Goal: Information Seeking & Learning: Learn about a topic

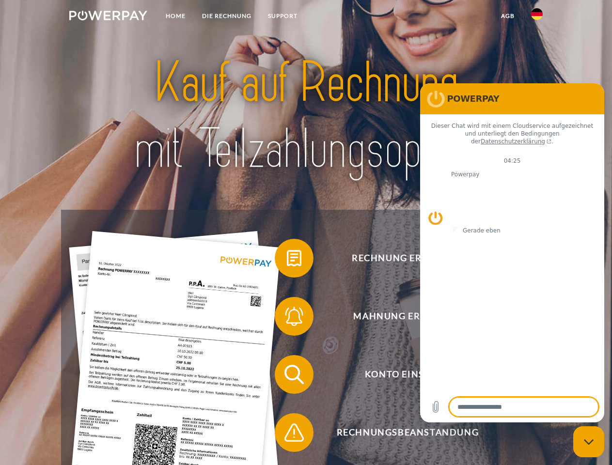
click at [108, 17] on img at bounding box center [108, 16] width 78 height 10
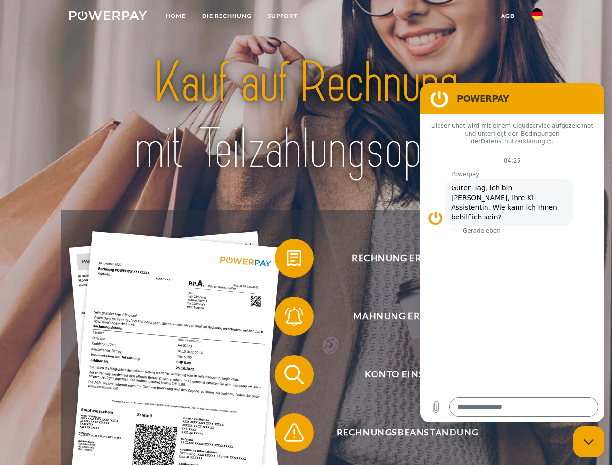
click at [537, 17] on img at bounding box center [537, 14] width 12 height 12
click at [507, 16] on link "agb" at bounding box center [508, 15] width 30 height 17
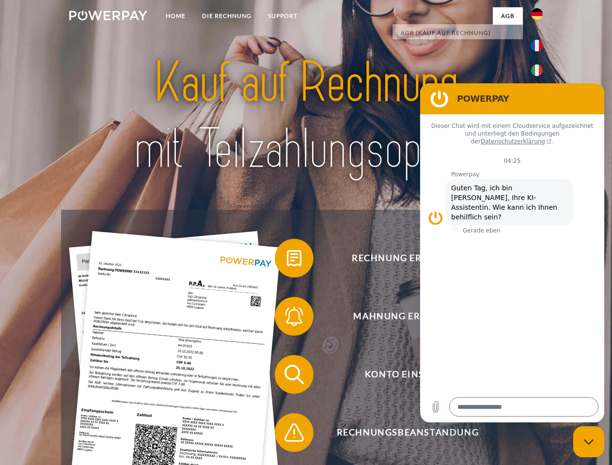
click at [287, 260] on span at bounding box center [279, 258] width 48 height 48
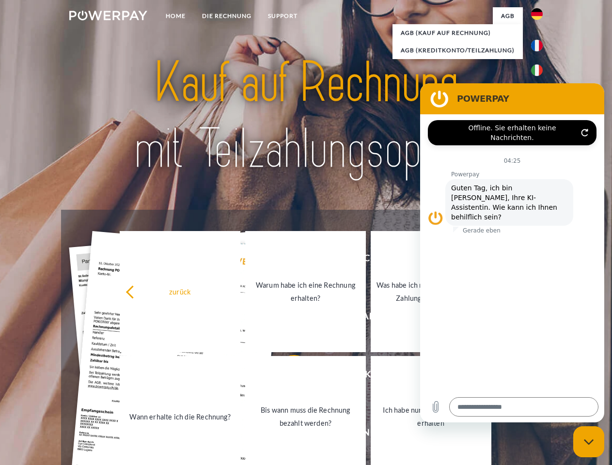
click at [287, 318] on link "Warum habe ich eine Rechnung erhalten?" at bounding box center [305, 291] width 121 height 121
click at [287, 376] on span at bounding box center [279, 374] width 48 height 48
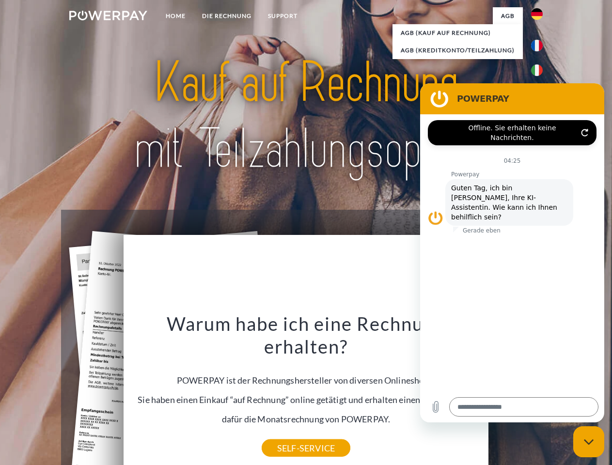
click at [287, 434] on div "Warum habe ich eine Rechnung erhalten? POWERPAY ist der Rechnungshersteller von…" at bounding box center [306, 380] width 354 height 136
click at [588, 442] on icon "Messaging-Fenster schließen" at bounding box center [589, 442] width 10 height 6
type textarea "*"
